Goal: Find specific page/section

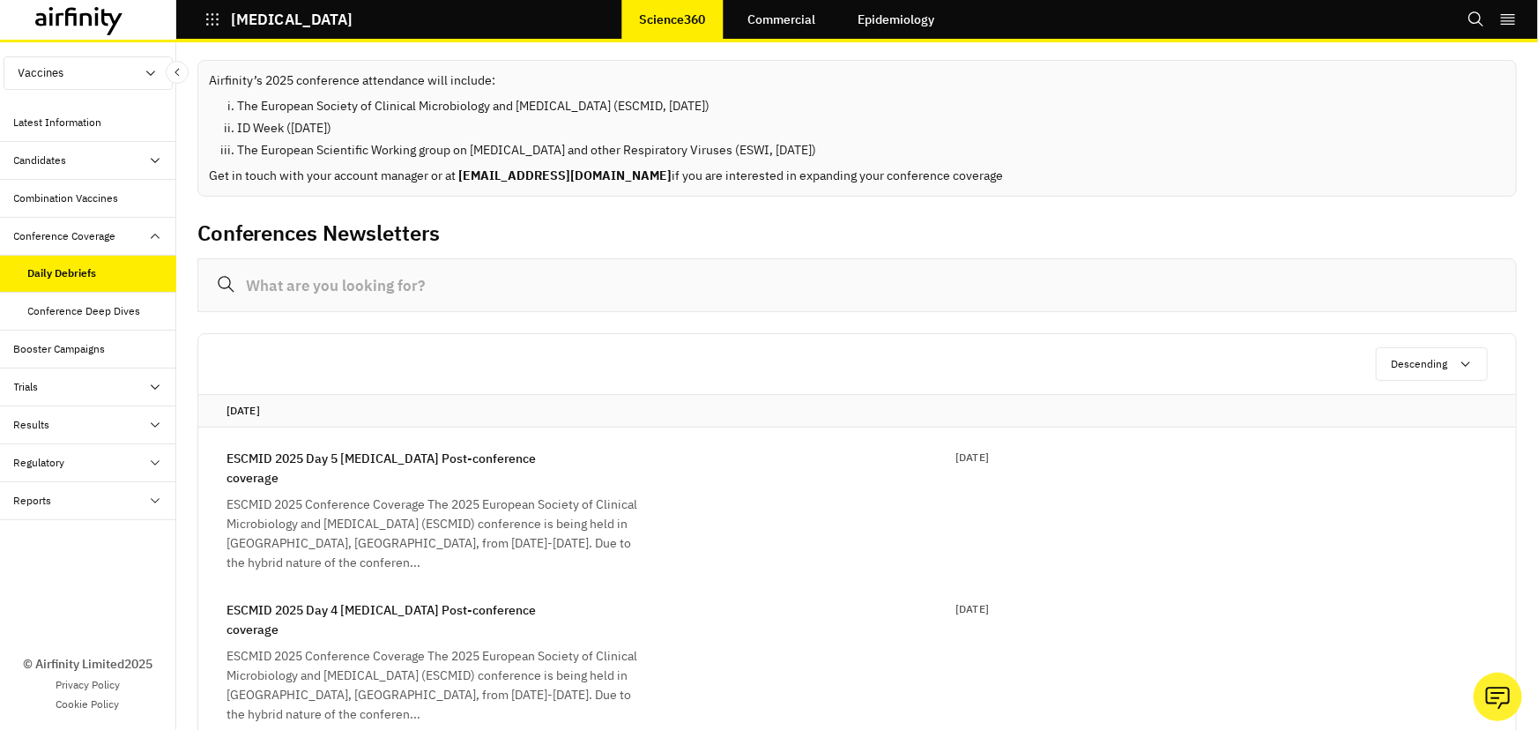
scroll to position [248, 0]
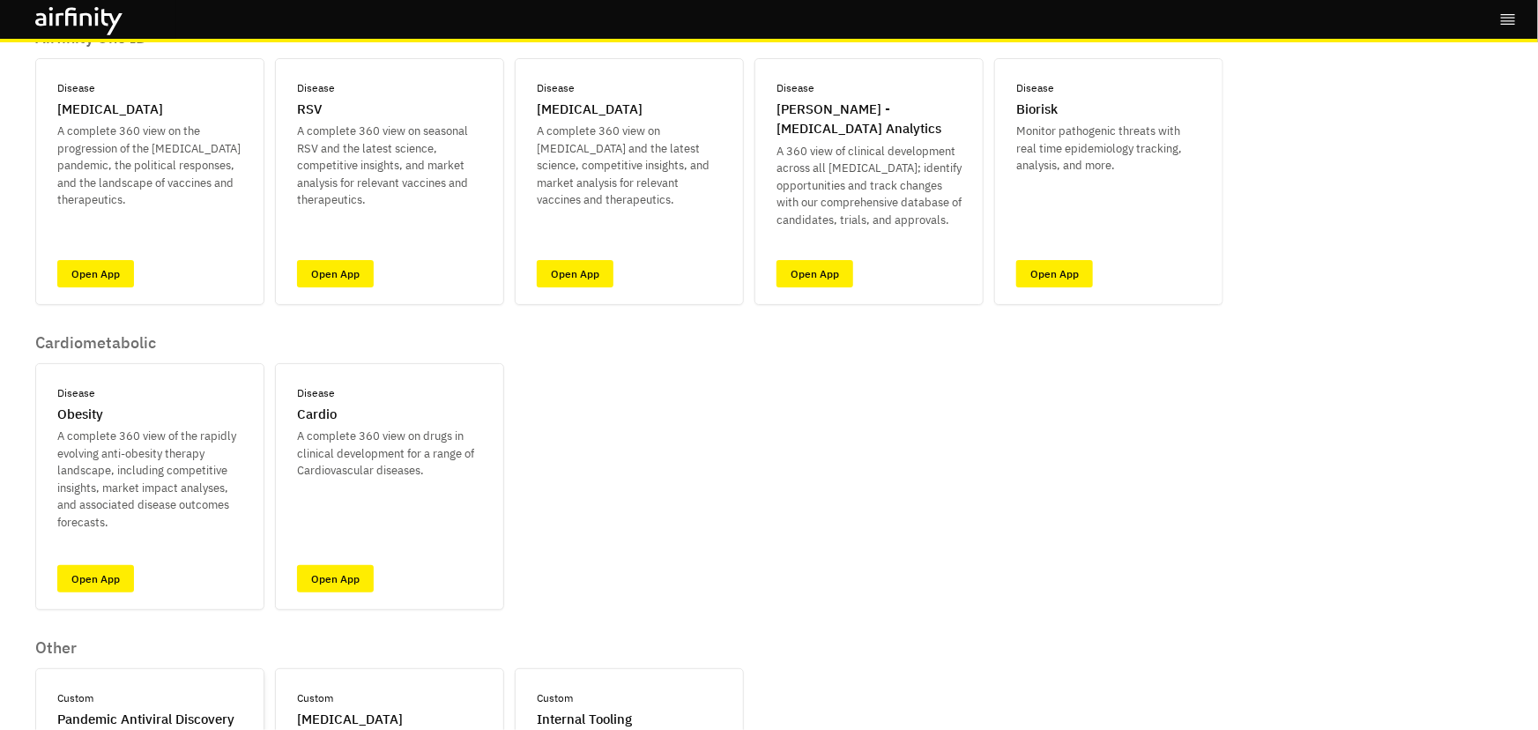
scroll to position [160, 0]
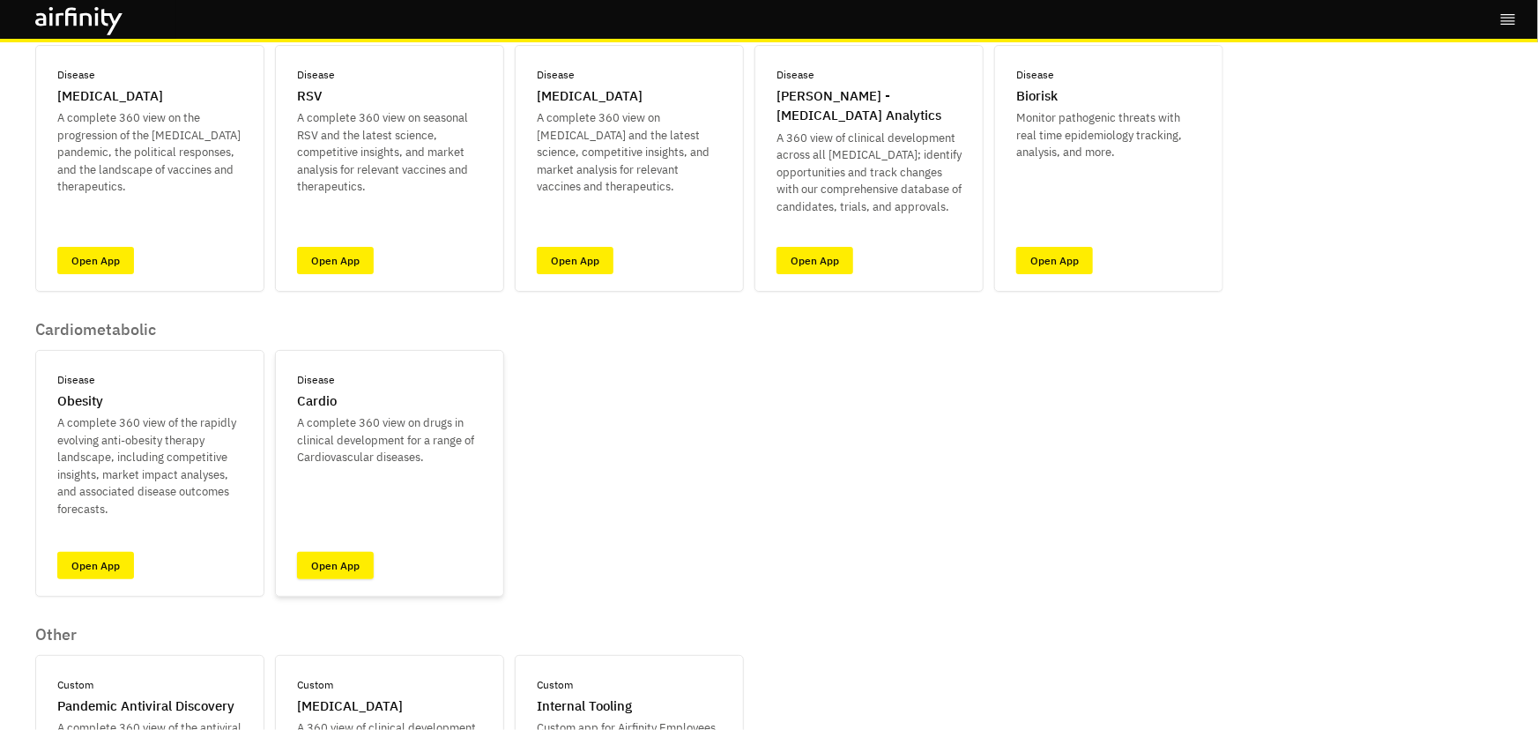
click at [342, 567] on link "Open App" at bounding box center [335, 565] width 77 height 27
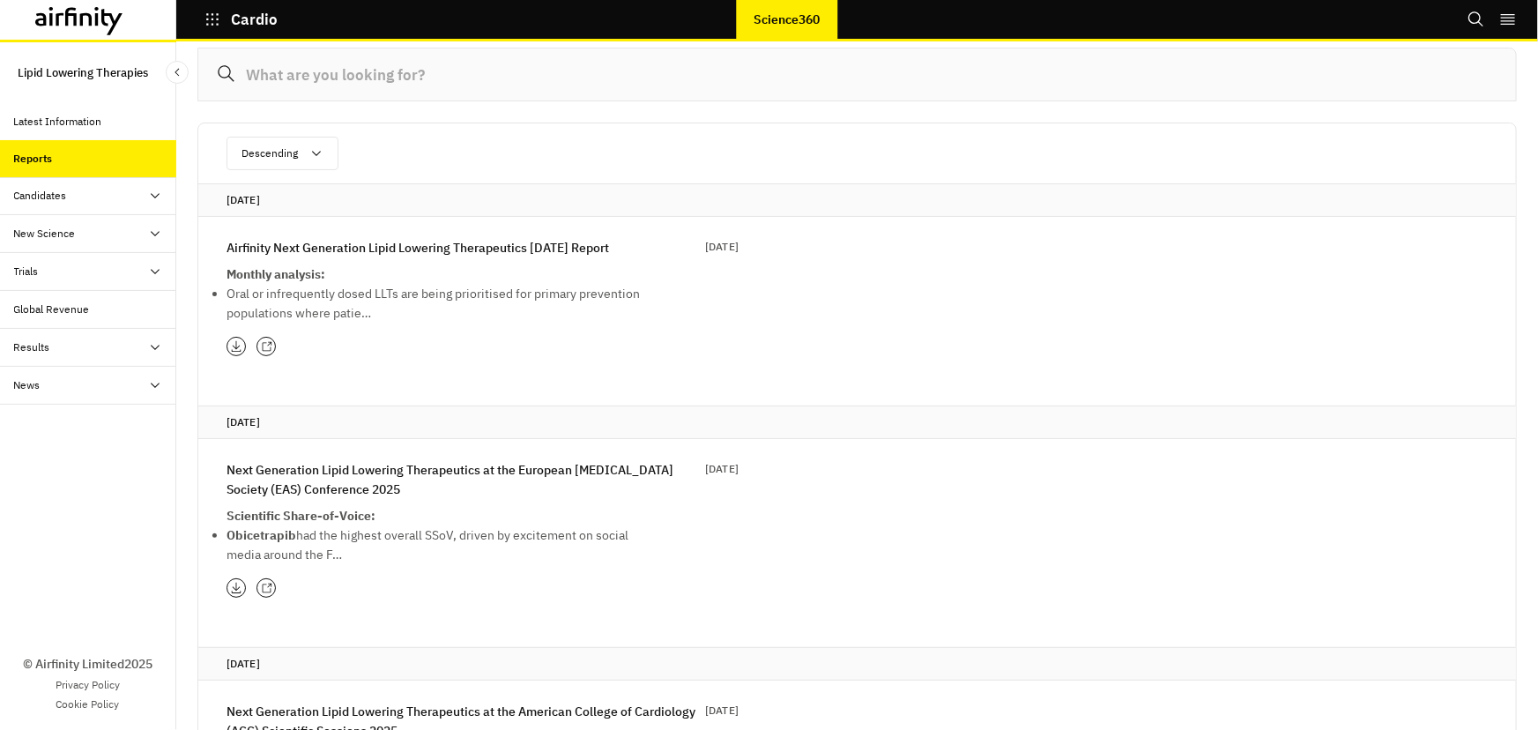
scroll to position [79, 0]
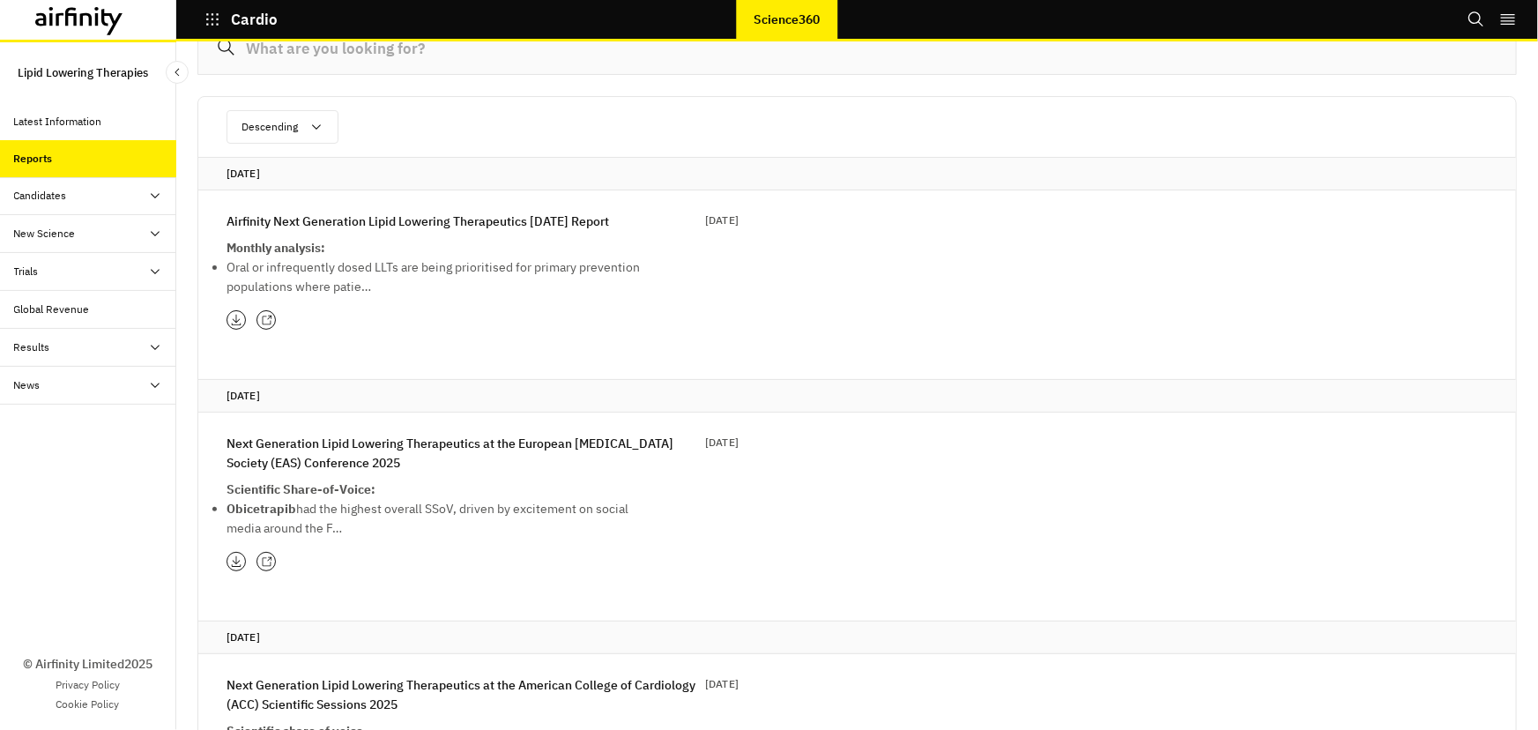
click at [235, 561] on icon at bounding box center [236, 561] width 12 height 14
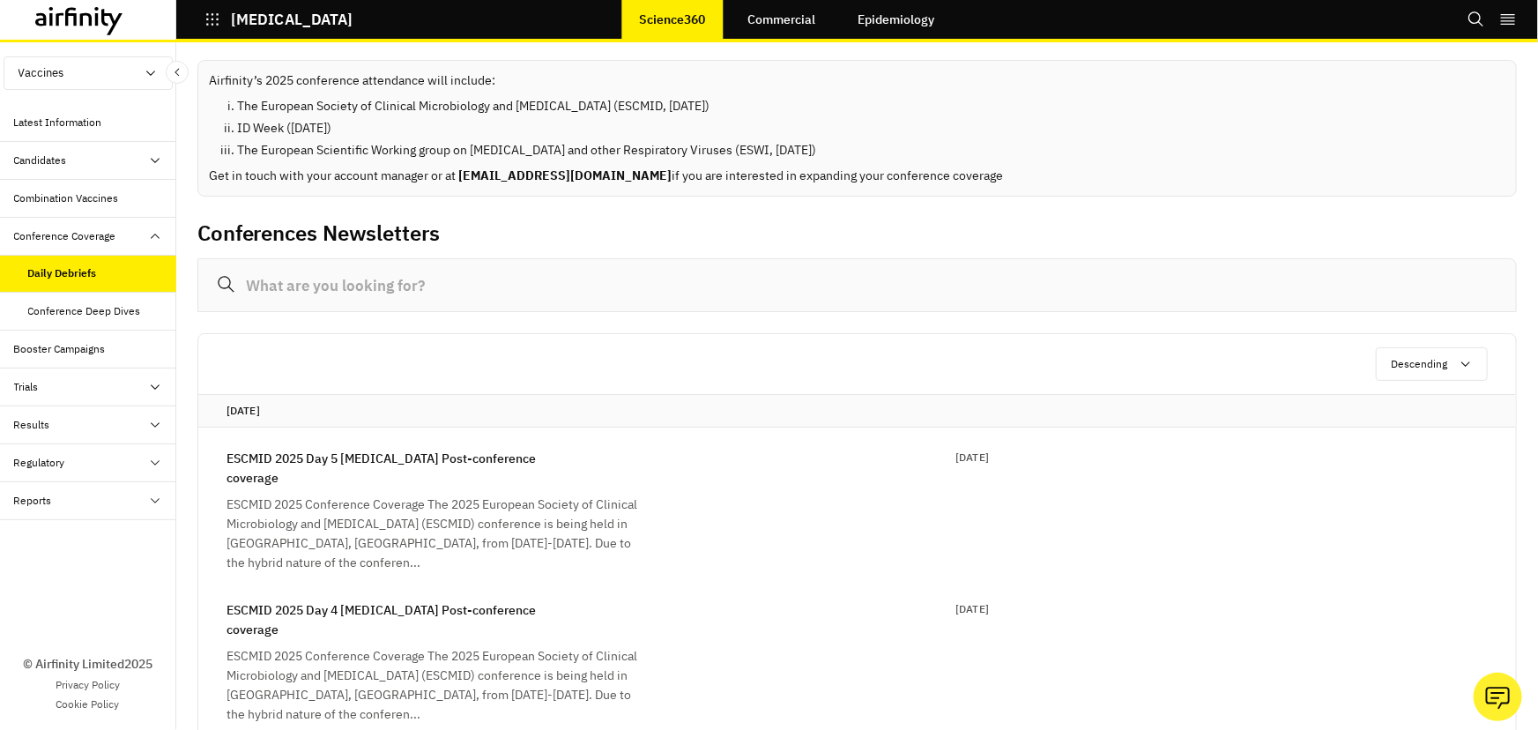
scroll to position [248, 0]
